Goal: Communication & Community: Answer question/provide support

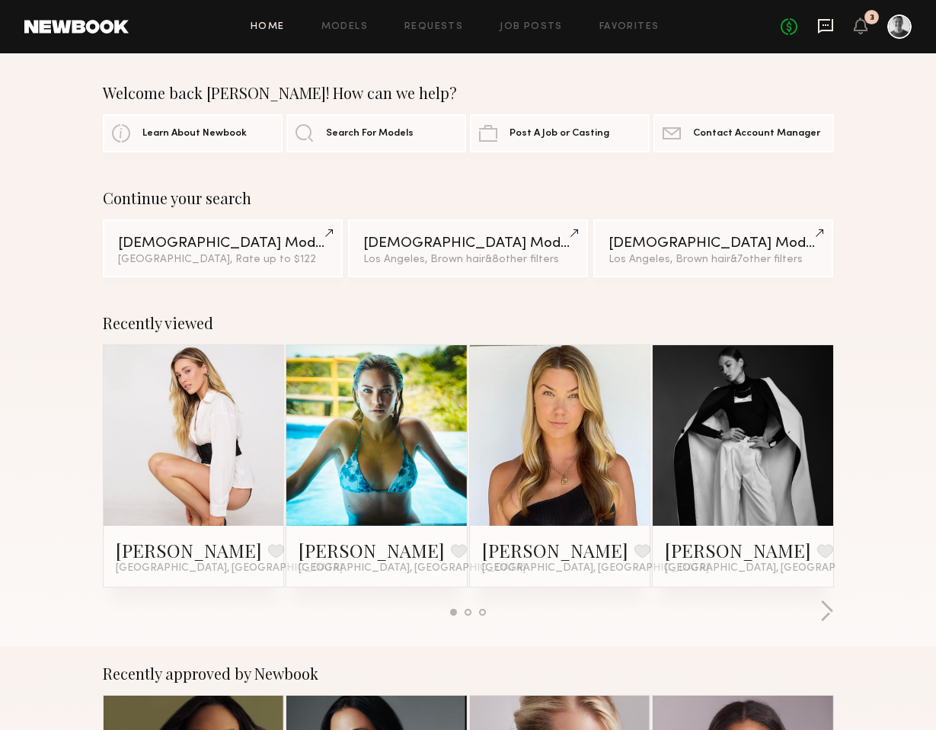
click at [823, 26] on icon at bounding box center [825, 26] width 17 height 17
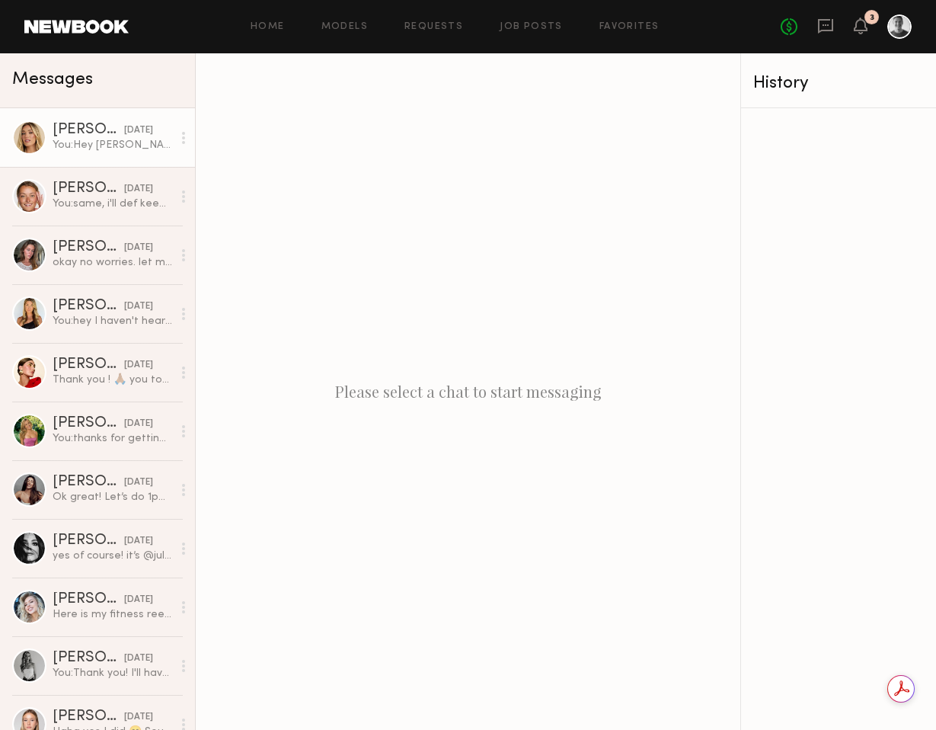
click at [145, 135] on div "[DATE]" at bounding box center [138, 130] width 29 height 14
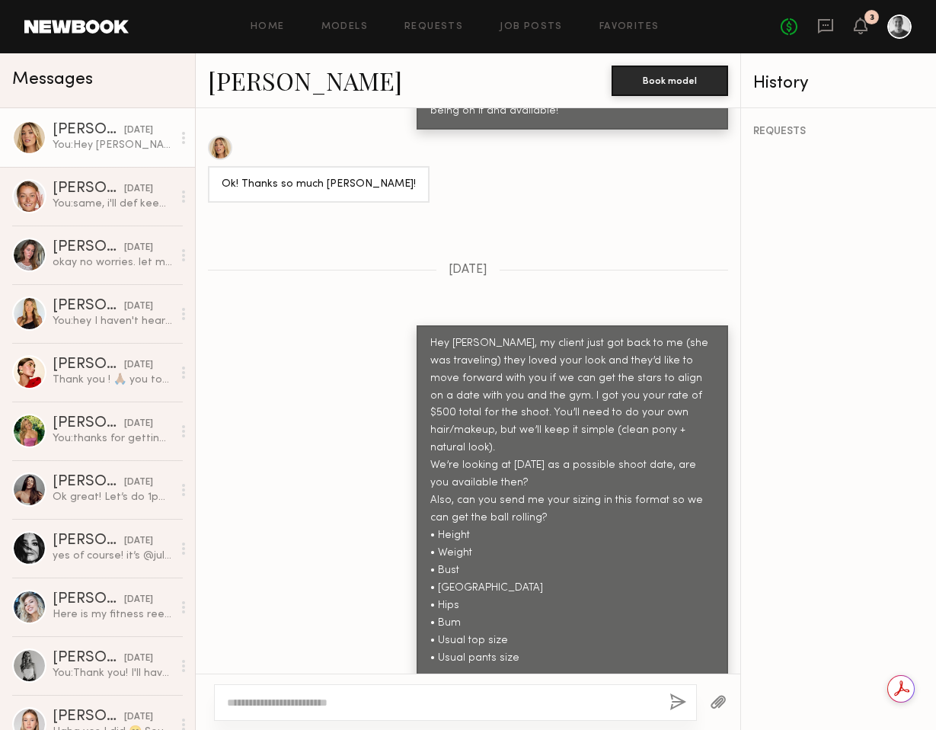
scroll to position [1744, 0]
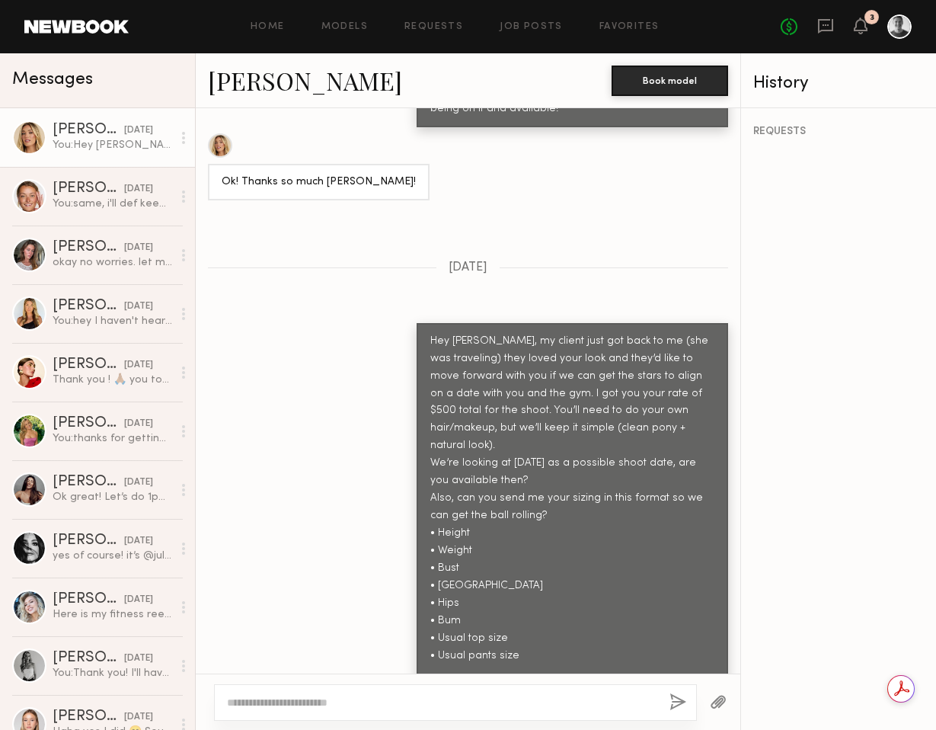
click at [126, 145] on div "You: Hey [PERSON_NAME], my client just got back to me (she was traveling) they …" at bounding box center [113, 145] width 120 height 14
click at [124, 186] on div "[DATE]" at bounding box center [138, 189] width 29 height 14
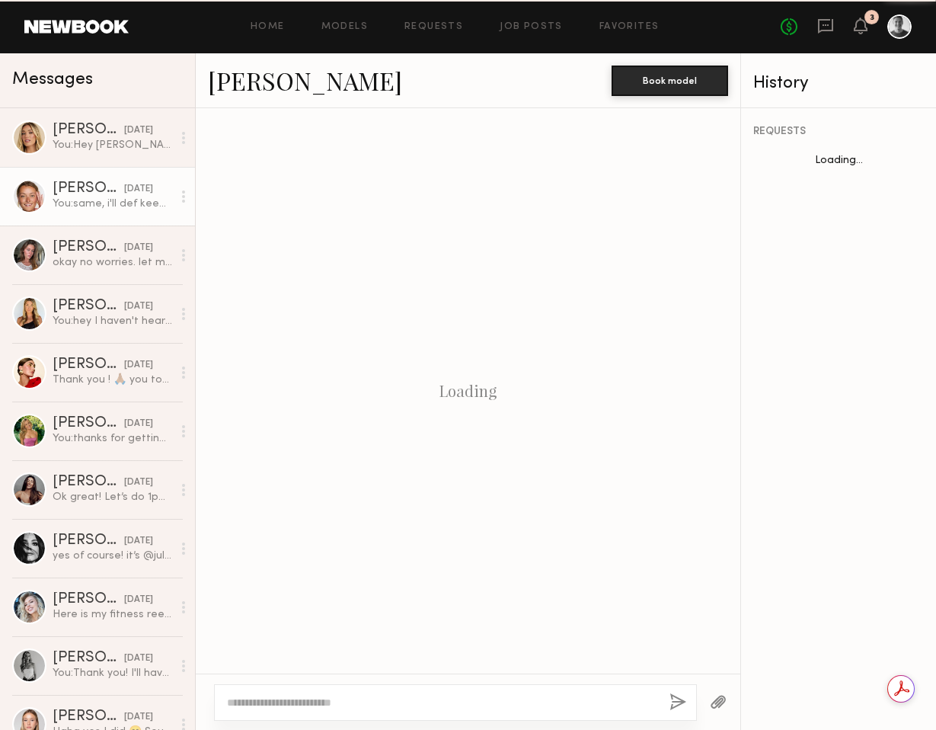
scroll to position [609, 0]
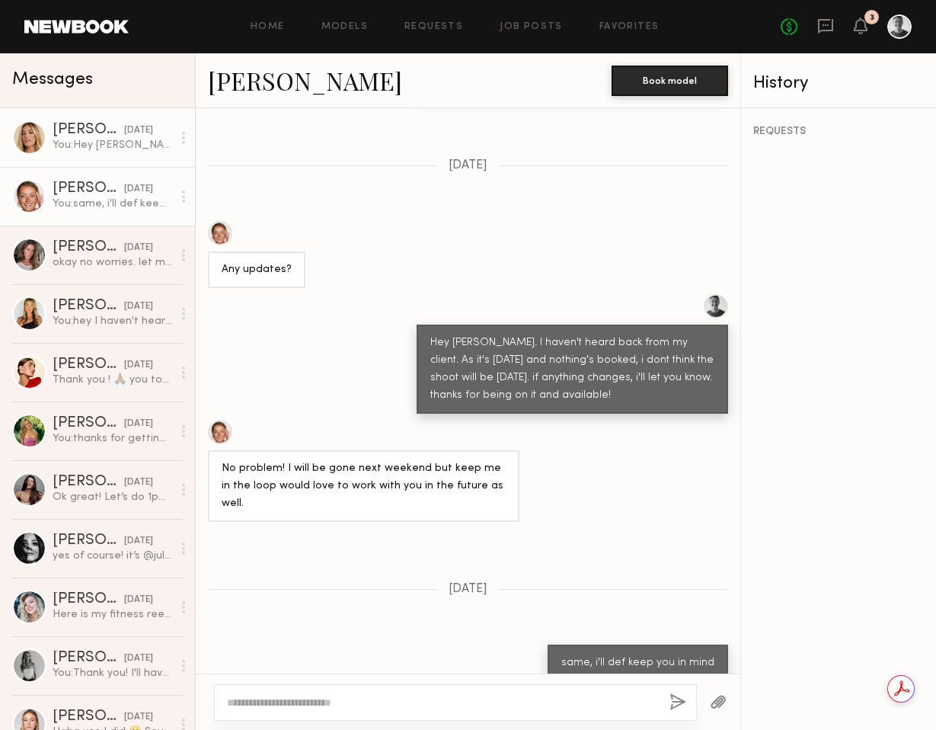
click at [104, 136] on div "[PERSON_NAME]" at bounding box center [89, 130] width 72 height 15
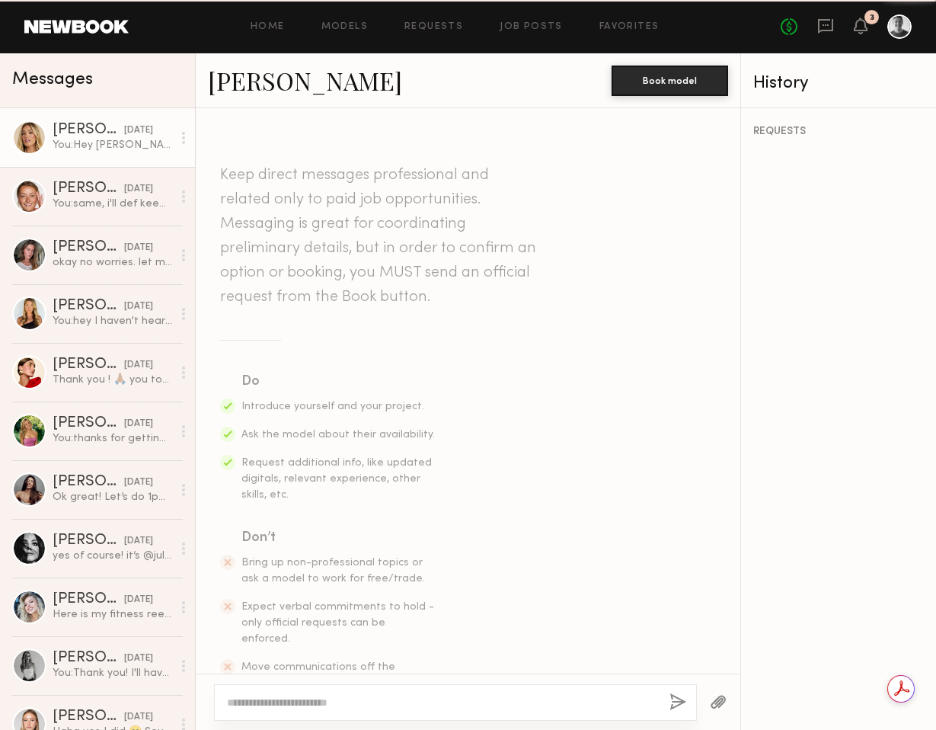
scroll to position [1744, 0]
